Goal: Transaction & Acquisition: Purchase product/service

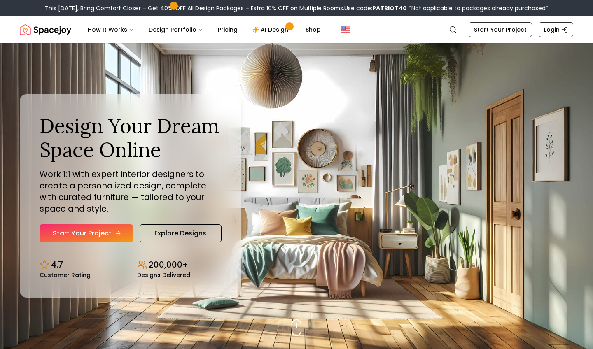
click at [112, 232] on link "Start Your Project" at bounding box center [87, 234] width 94 height 18
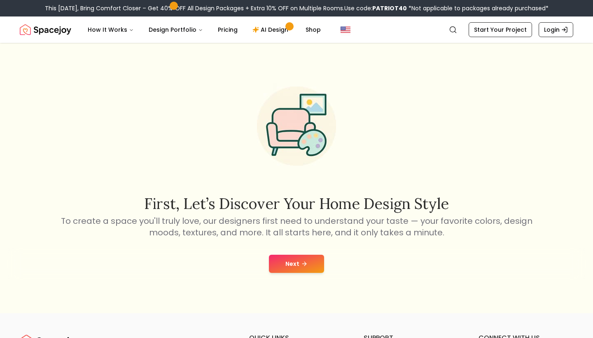
scroll to position [6, 0]
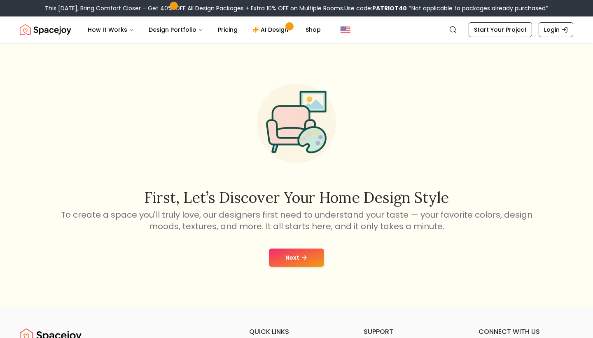
click at [308, 259] on button "Next" at bounding box center [296, 257] width 55 height 18
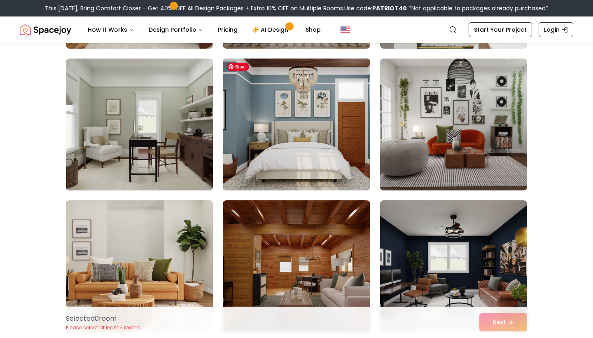
scroll to position [360, 0]
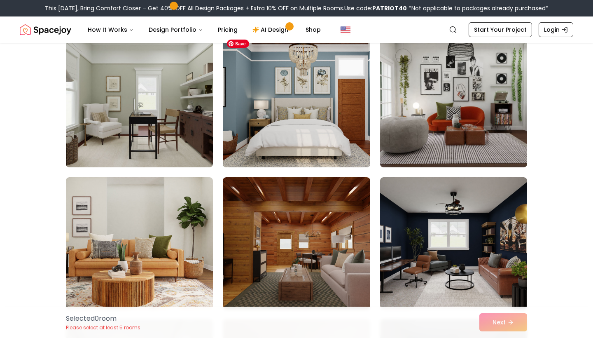
click at [325, 75] on img at bounding box center [296, 101] width 154 height 138
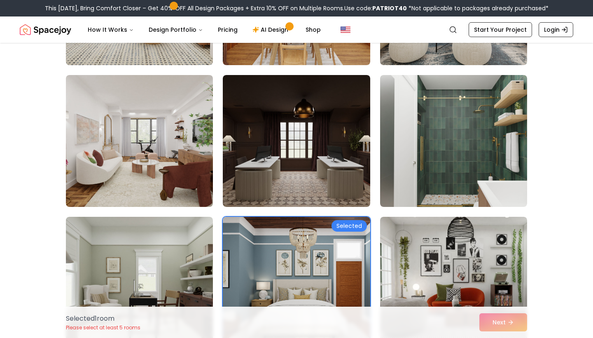
scroll to position [212, 0]
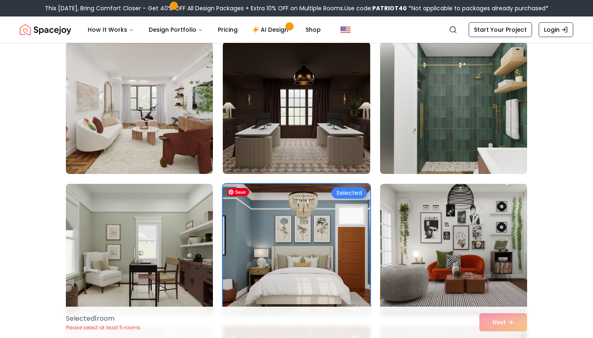
click at [340, 227] on img at bounding box center [296, 249] width 154 height 138
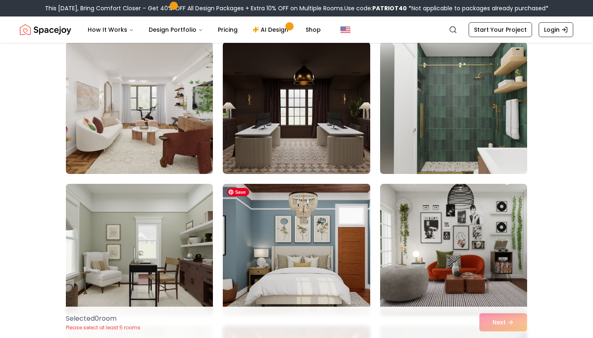
click at [340, 227] on img at bounding box center [296, 249] width 154 height 138
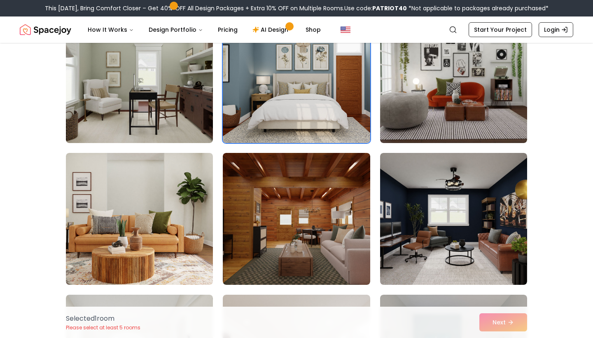
scroll to position [385, 0]
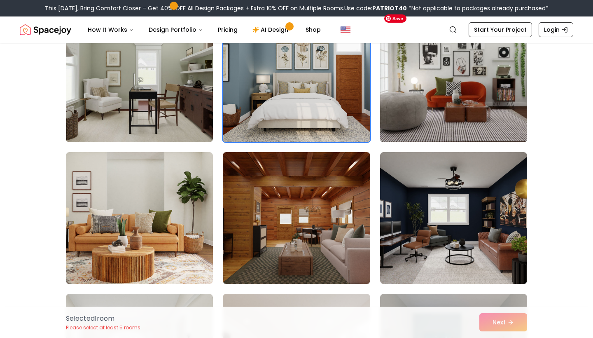
click at [435, 97] on img at bounding box center [454, 76] width 154 height 138
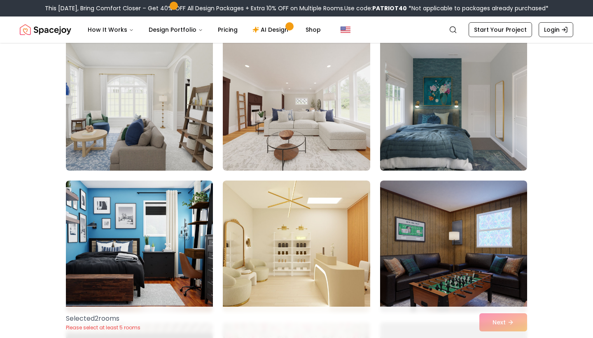
scroll to position [667, 0]
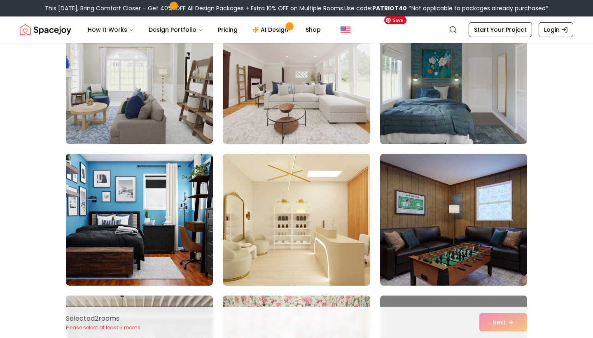
click at [463, 120] on img at bounding box center [454, 78] width 154 height 138
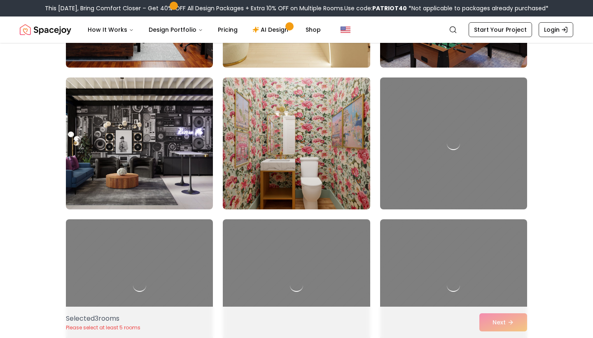
scroll to position [955, 0]
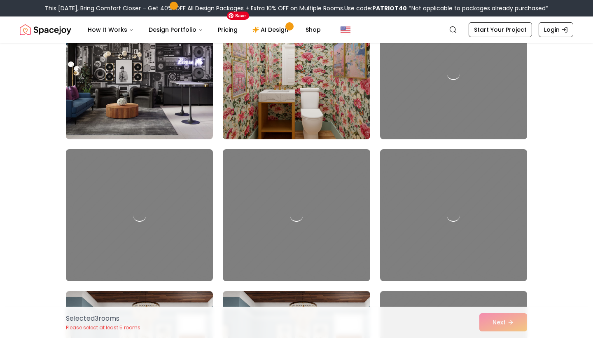
click at [289, 112] on img at bounding box center [296, 73] width 154 height 138
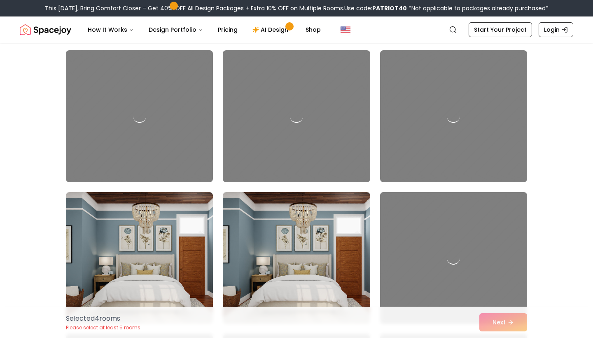
scroll to position [1158, 0]
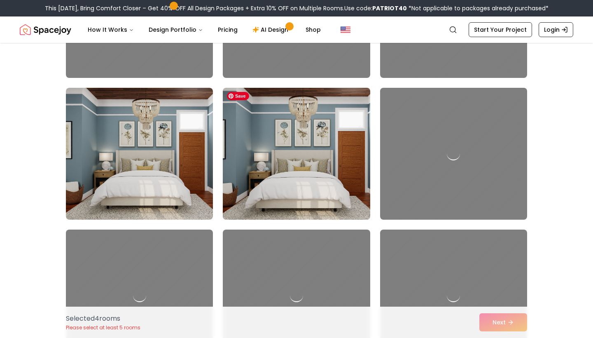
click at [303, 155] on img at bounding box center [296, 153] width 154 height 138
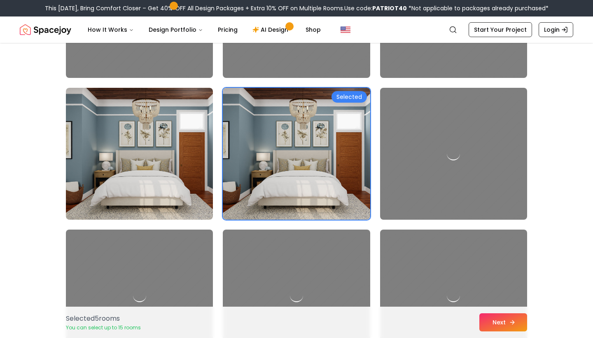
click at [507, 313] on button "Next" at bounding box center [504, 322] width 48 height 18
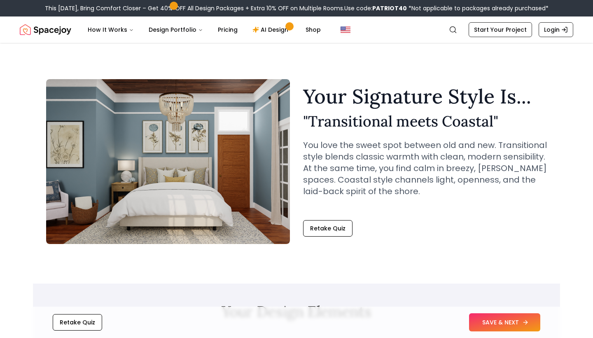
click at [487, 323] on button "SAVE & NEXT" at bounding box center [504, 322] width 71 height 18
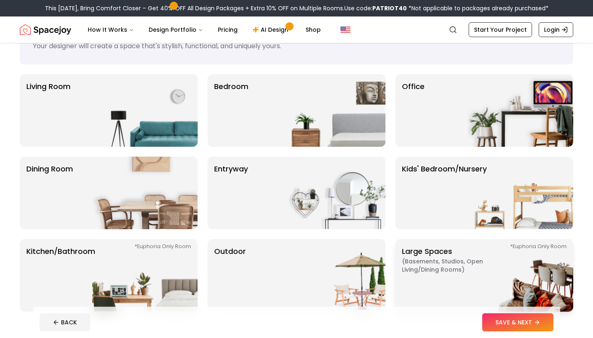
scroll to position [39, 0]
click at [253, 104] on div "Bedroom" at bounding box center [297, 111] width 178 height 73
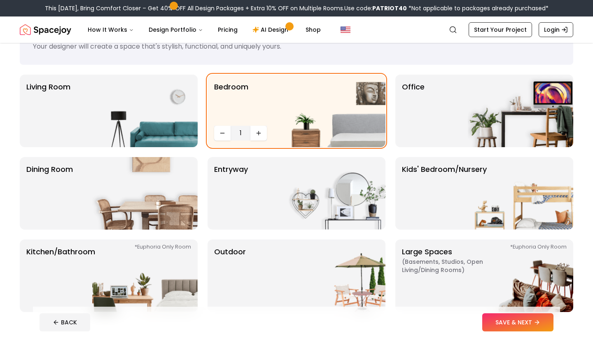
click at [520, 334] on footer "BACK SAVE & NEXT" at bounding box center [296, 321] width 527 height 31
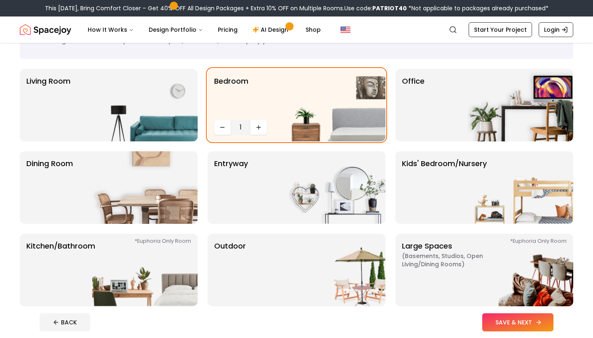
click at [515, 323] on button "SAVE & NEXT" at bounding box center [517, 322] width 71 height 18
